Goal: Navigation & Orientation: Find specific page/section

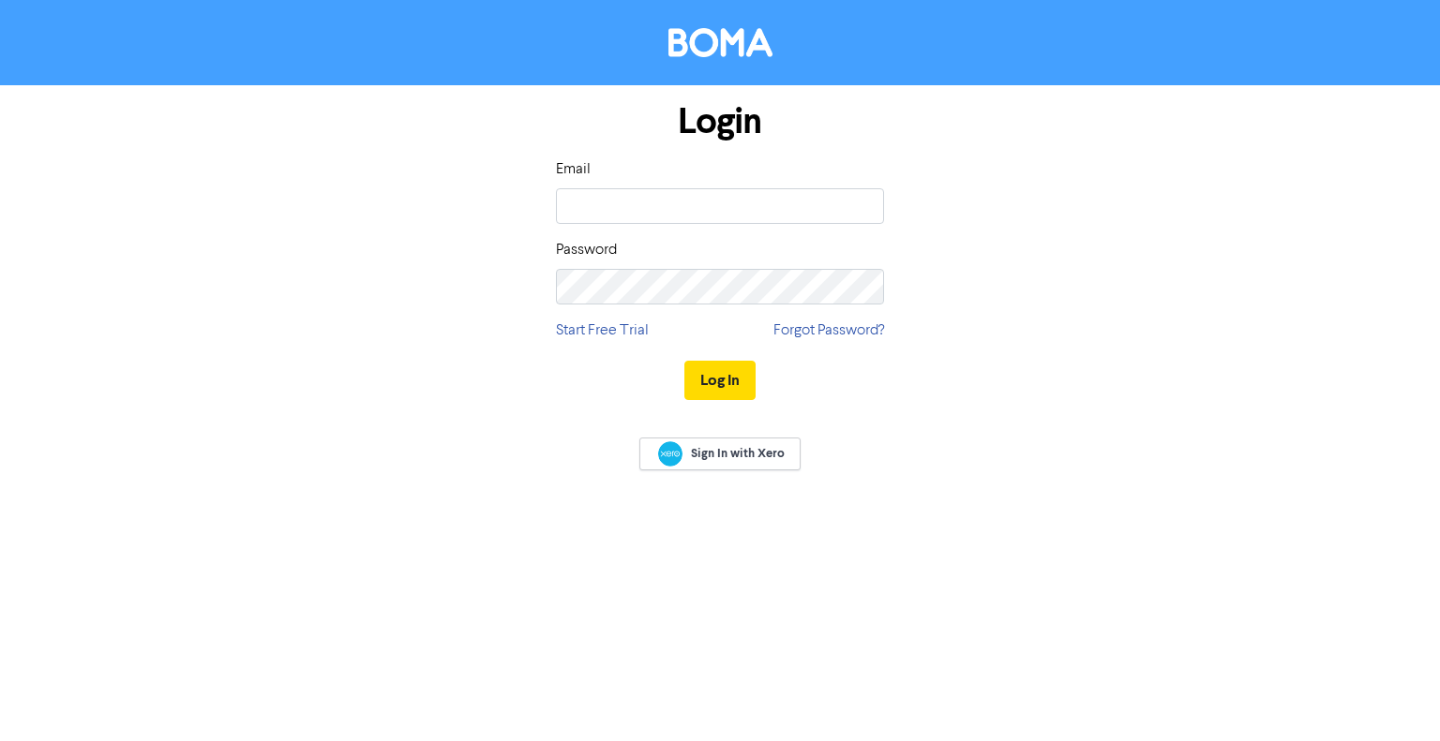
click at [859, 202] on input "email" at bounding box center [720, 206] width 328 height 36
type input "[EMAIL_ADDRESS][DOMAIN_NAME]"
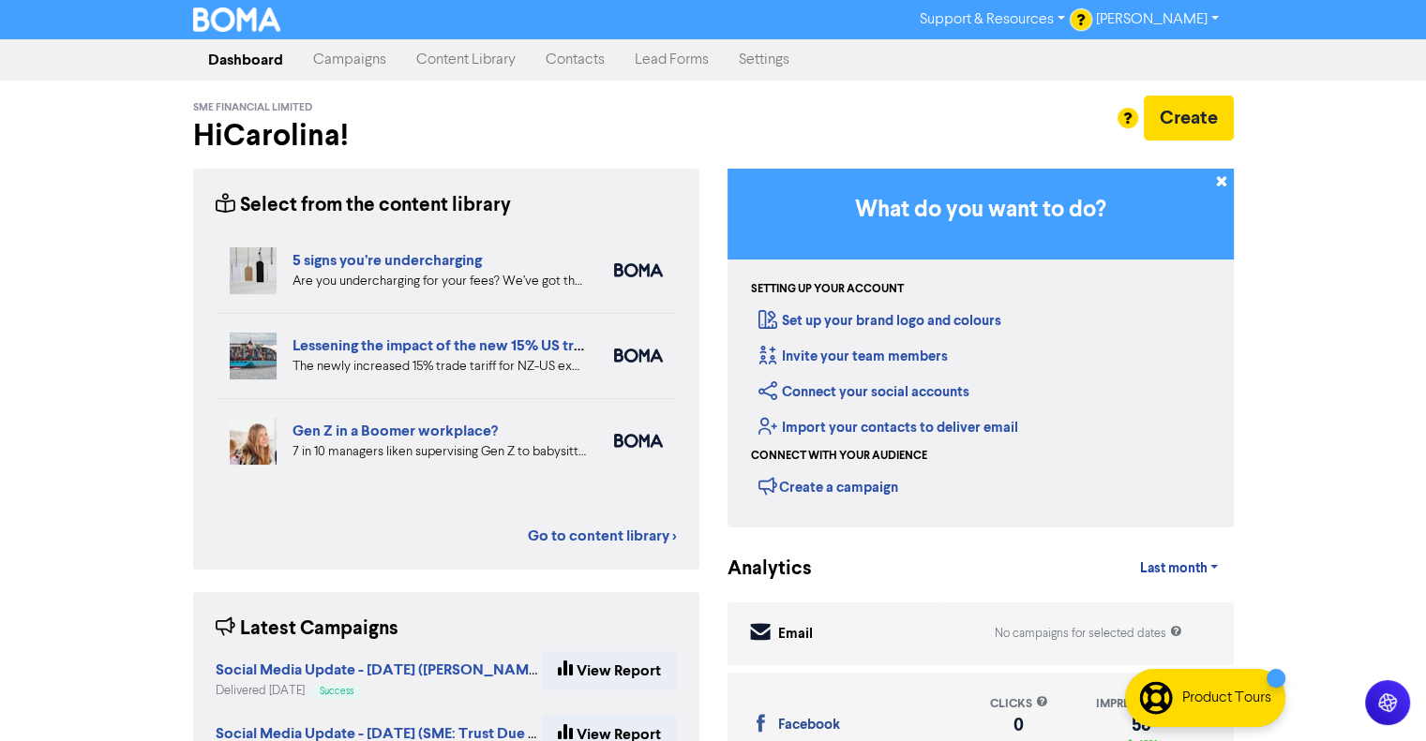
click at [347, 50] on link "Campaigns" at bounding box center [349, 59] width 103 height 37
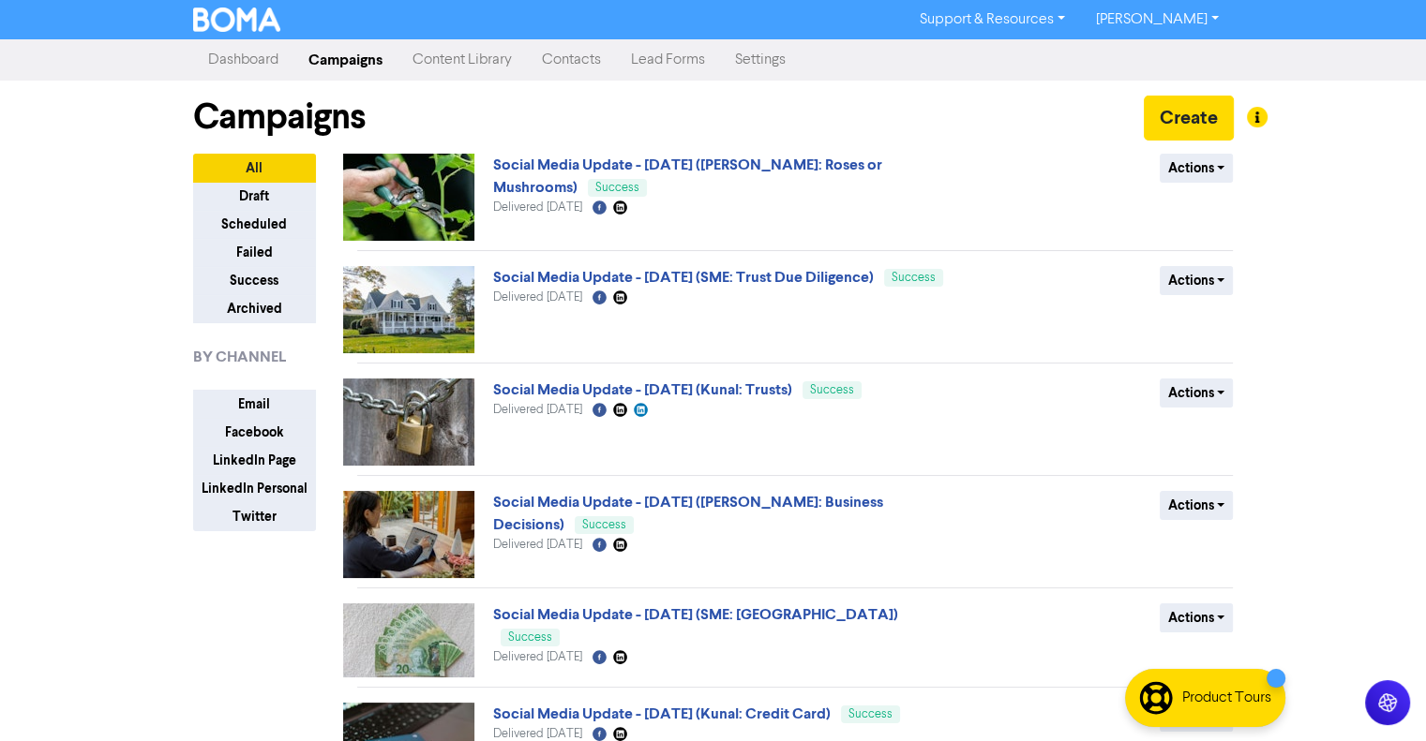
click at [488, 61] on link "Content Library" at bounding box center [461, 59] width 129 height 37
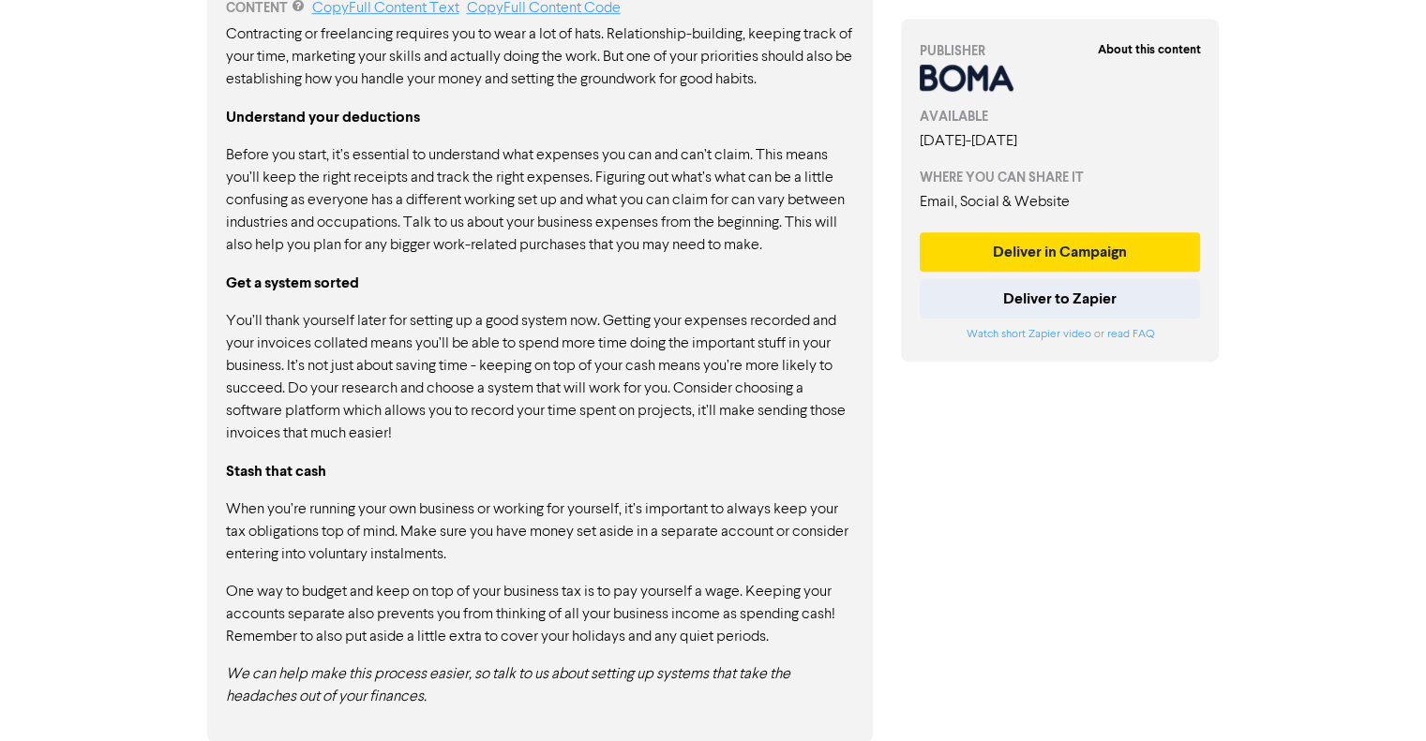
scroll to position [1036, 0]
